Goal: Navigation & Orientation: Go to known website

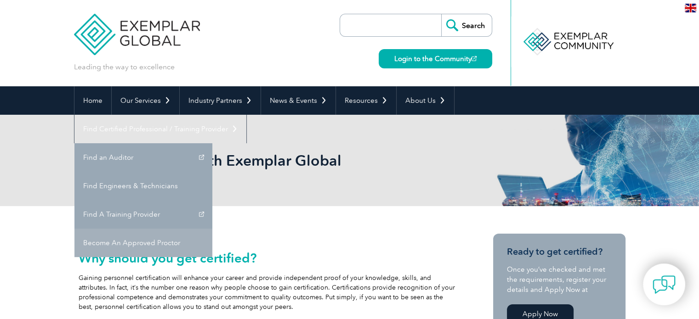
click at [212, 229] on link "Become An Approved Proctor" at bounding box center [143, 243] width 138 height 28
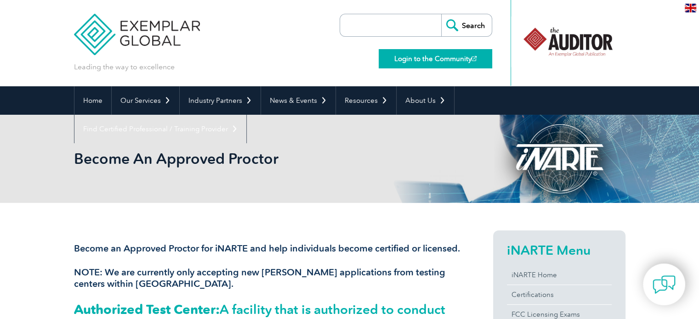
click at [452, 56] on link "Login to the Community" at bounding box center [434, 58] width 113 height 19
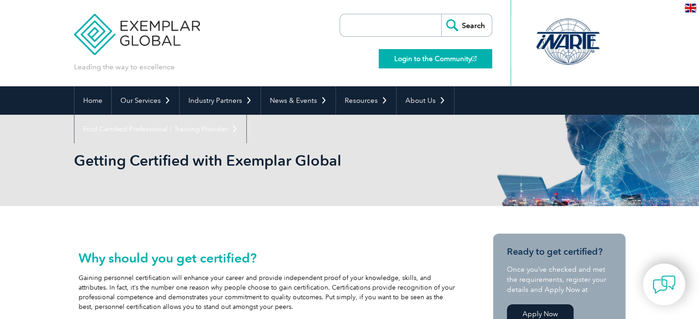
click at [421, 57] on link "Login to the Community" at bounding box center [434, 58] width 113 height 19
